Goal: Task Accomplishment & Management: Manage account settings

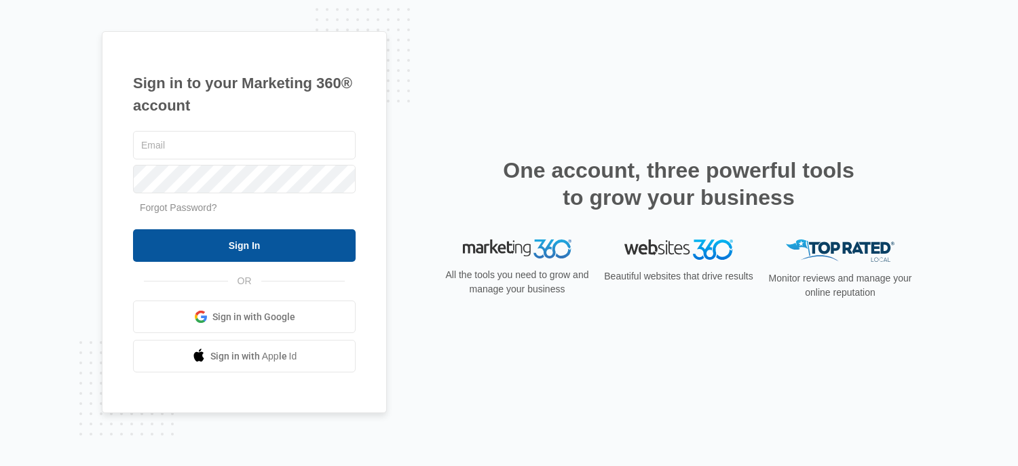
type input "[EMAIL_ADDRESS][DOMAIN_NAME]"
click at [237, 247] on input "Sign In" at bounding box center [244, 245] width 223 height 33
type input "[EMAIL_ADDRESS][DOMAIN_NAME]"
click at [244, 240] on input "Sign In" at bounding box center [244, 245] width 223 height 33
